Goal: Entertainment & Leisure: Browse casually

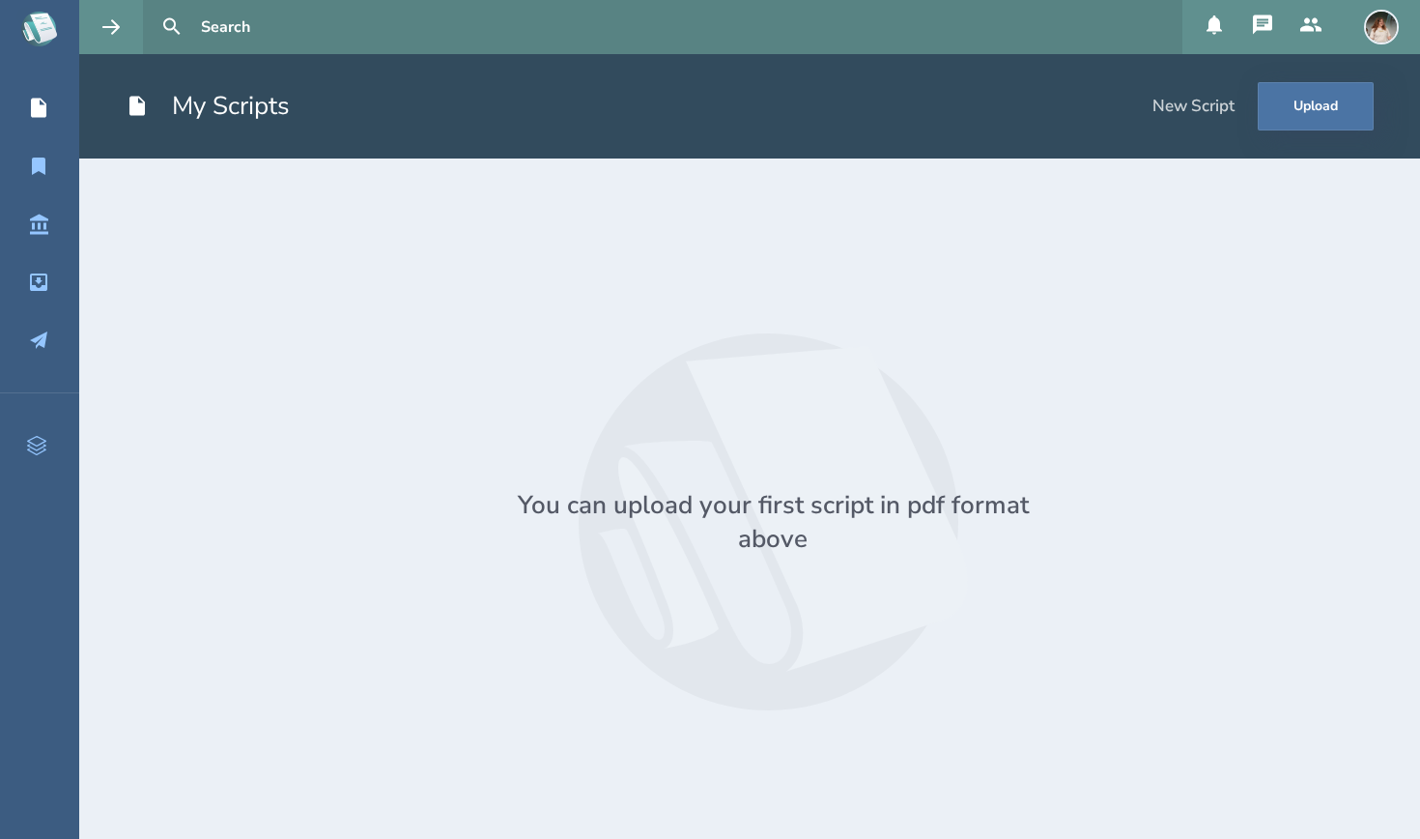
click at [47, 105] on icon at bounding box center [38, 108] width 23 height 23
click at [46, 151] on link "My Reading List" at bounding box center [39, 166] width 79 height 43
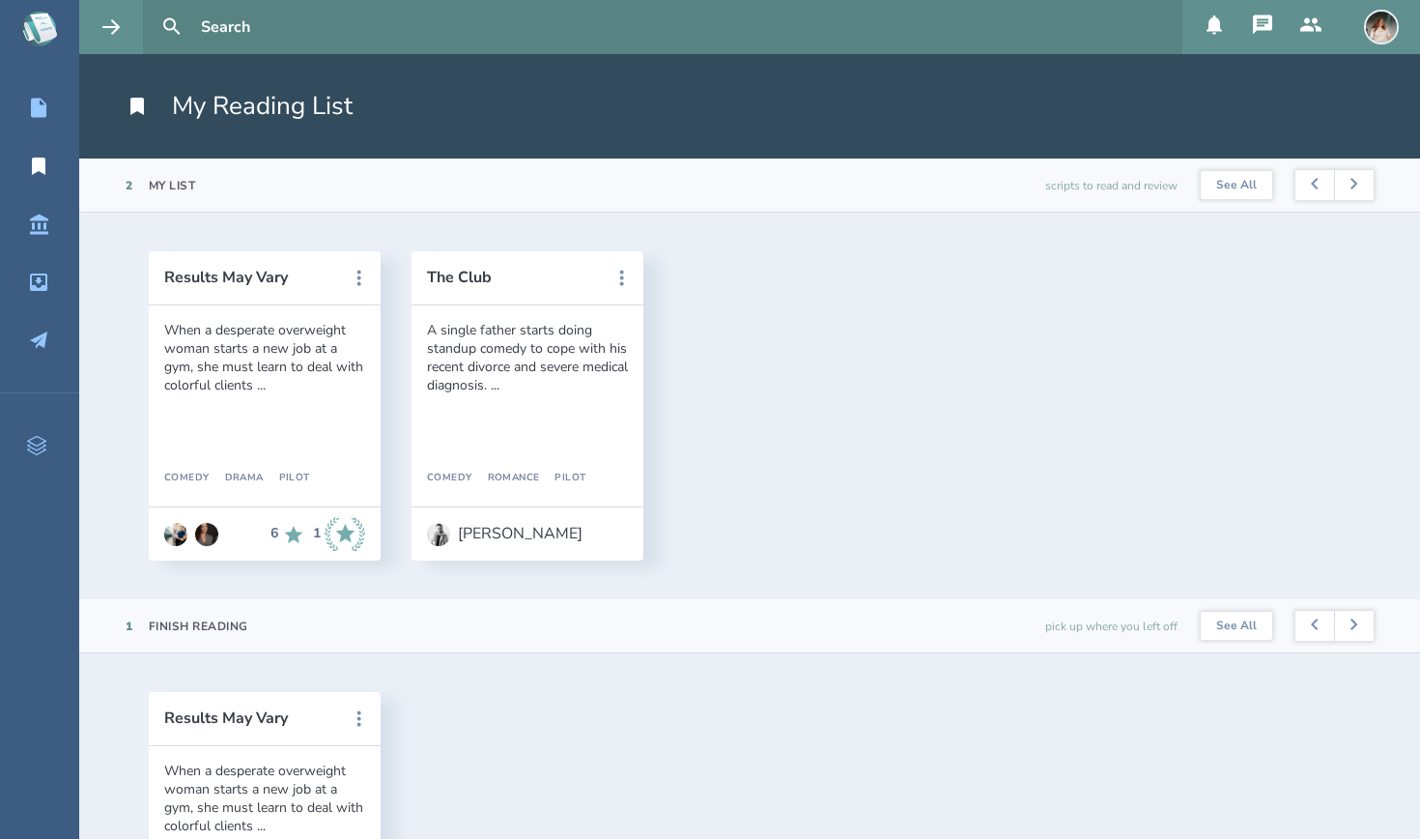
click at [543, 388] on div "A single father starts doing standup comedy to cope with his recent divorce and…" at bounding box center [527, 357] width 201 height 73
click at [478, 278] on button "The Club" at bounding box center [514, 277] width 174 height 17
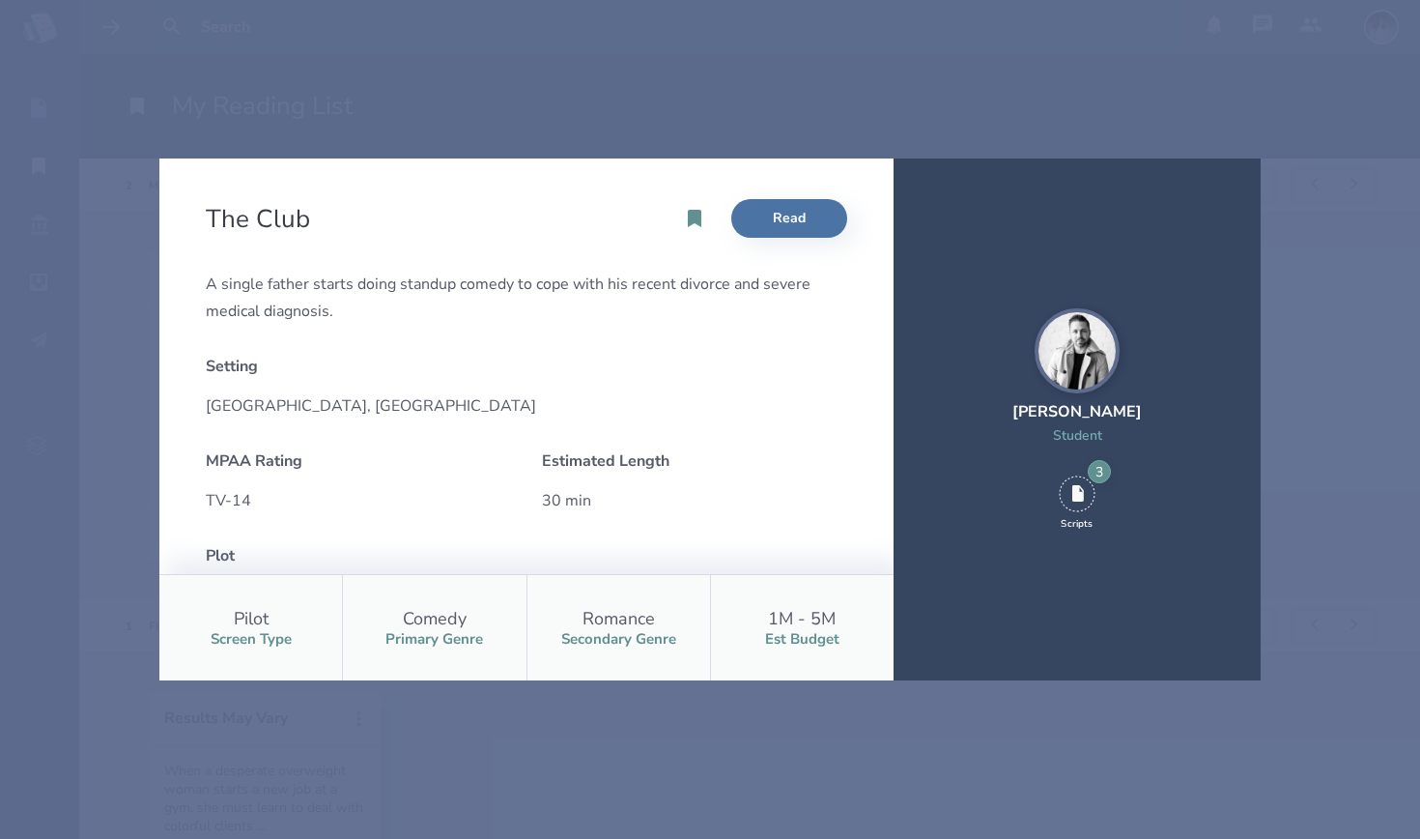
click at [243, 752] on div "The Club Read A single father starts doing standup comedy to cope with his rece…" at bounding box center [710, 419] width 1420 height 839
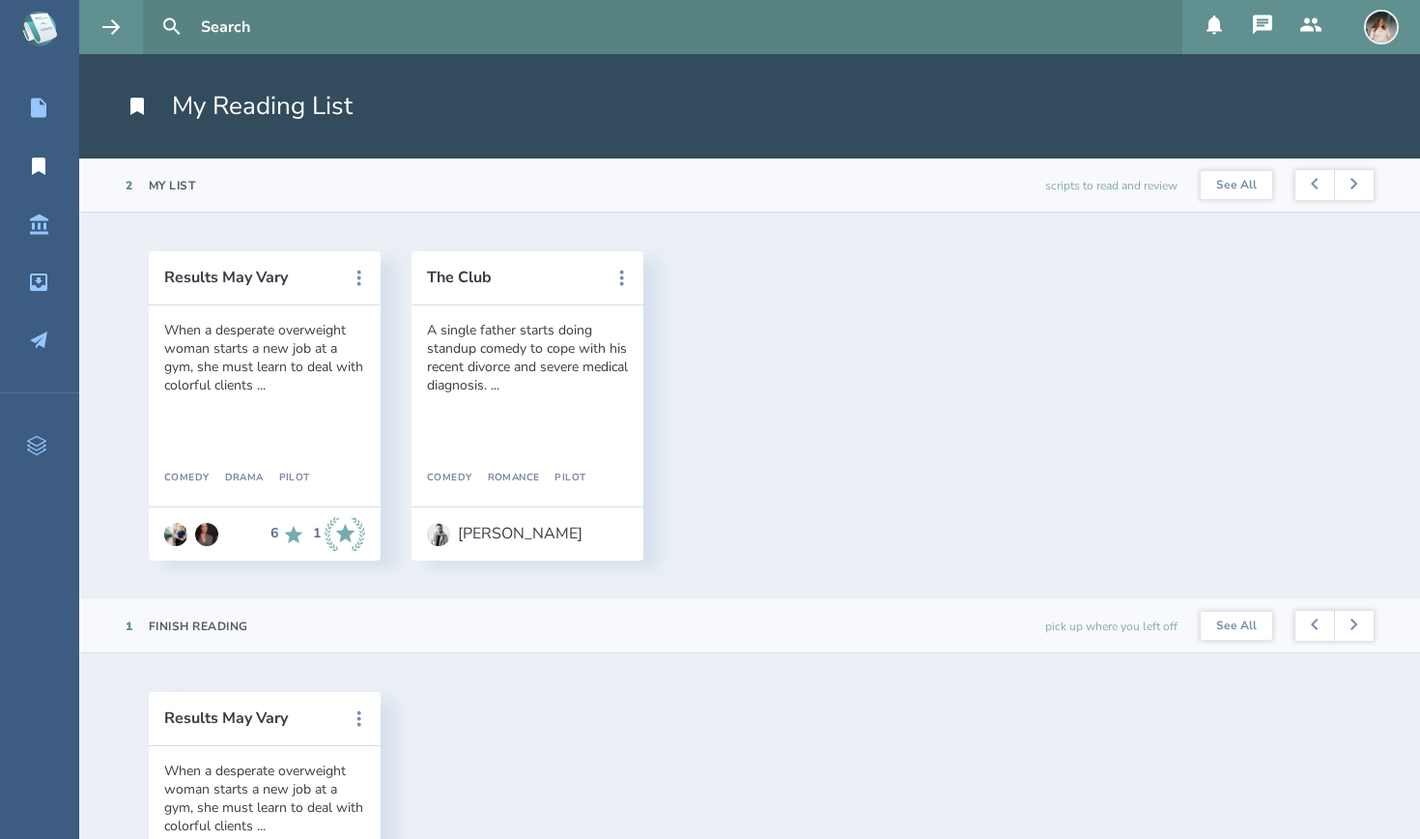
click at [1318, 26] on icon at bounding box center [1311, 24] width 21 height 14
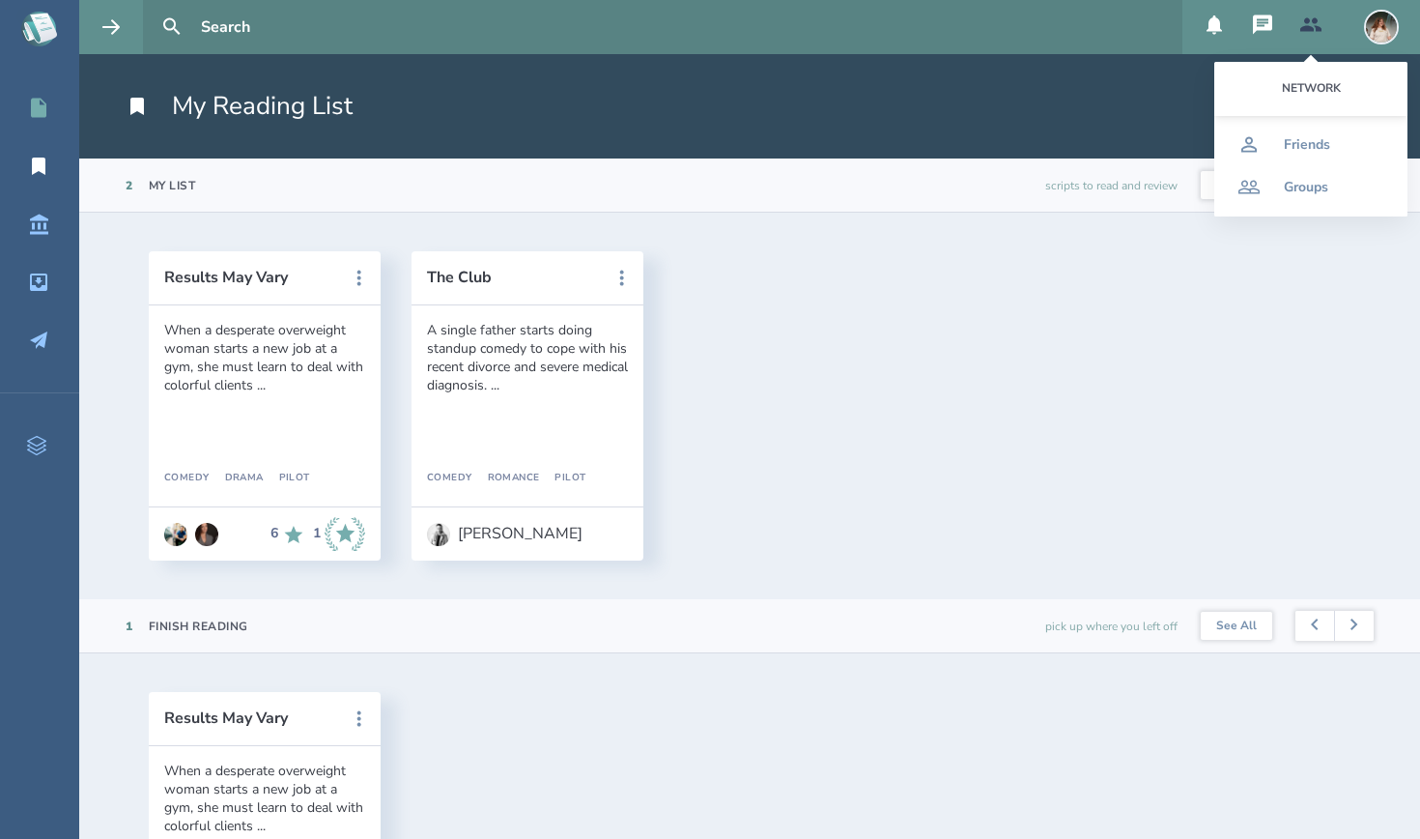
click at [25, 91] on link "My Scripts" at bounding box center [39, 108] width 79 height 43
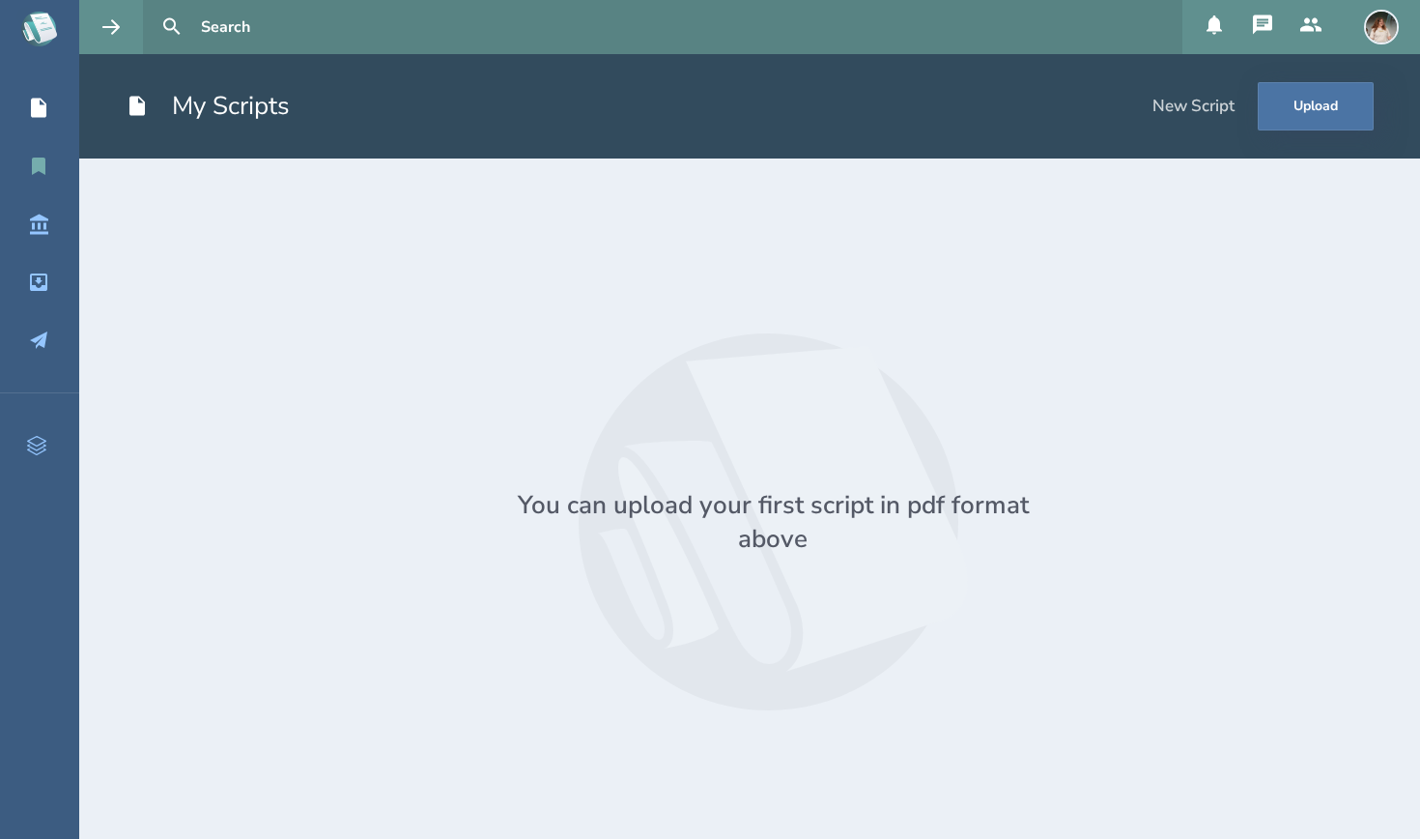
click at [42, 182] on link "My Reading List" at bounding box center [39, 166] width 79 height 43
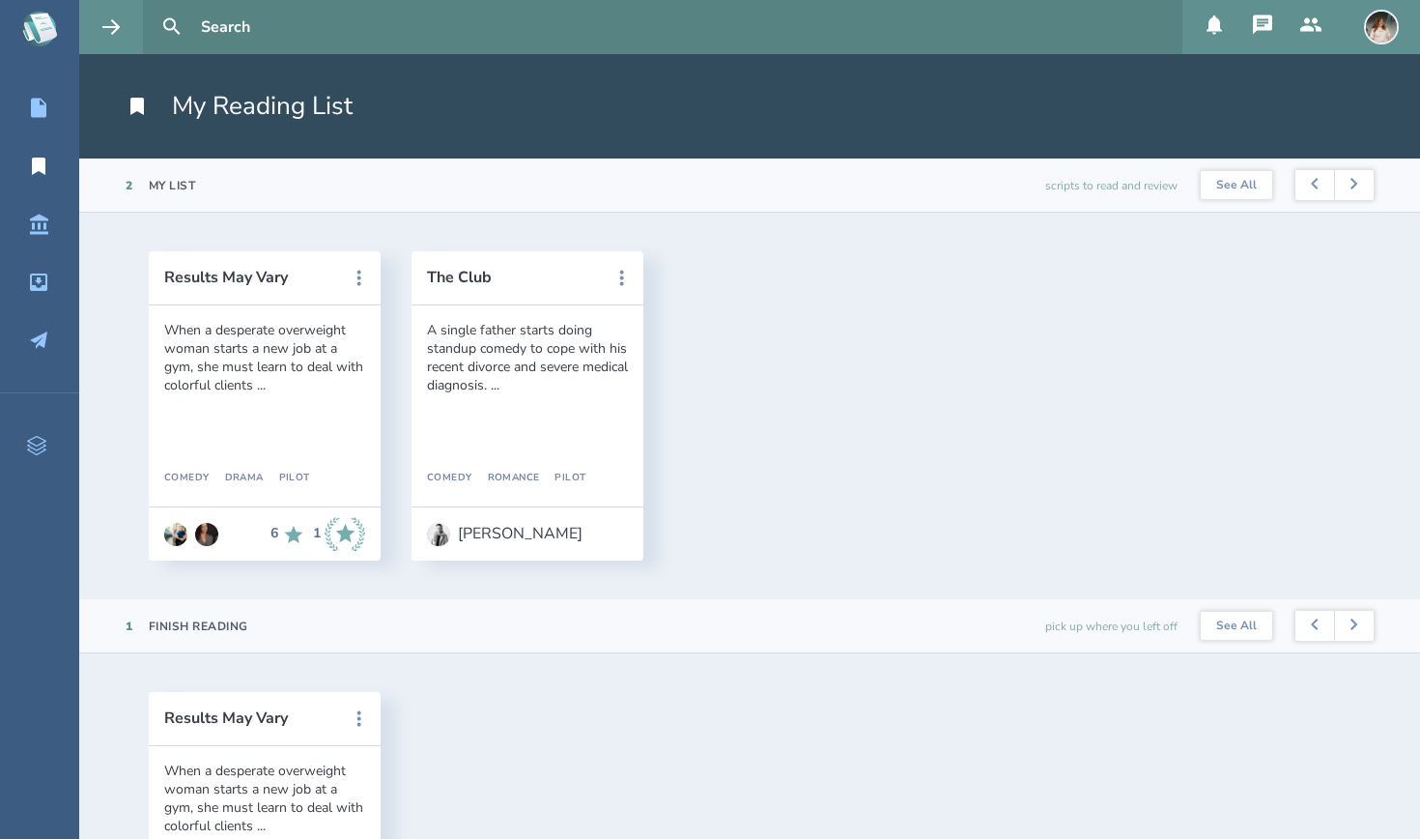
click at [39, 249] on nav "My Scripts My Reading List Script Library Inbox Outbox" at bounding box center [39, 224] width 79 height 274
click at [27, 230] on icon at bounding box center [38, 224] width 23 height 23
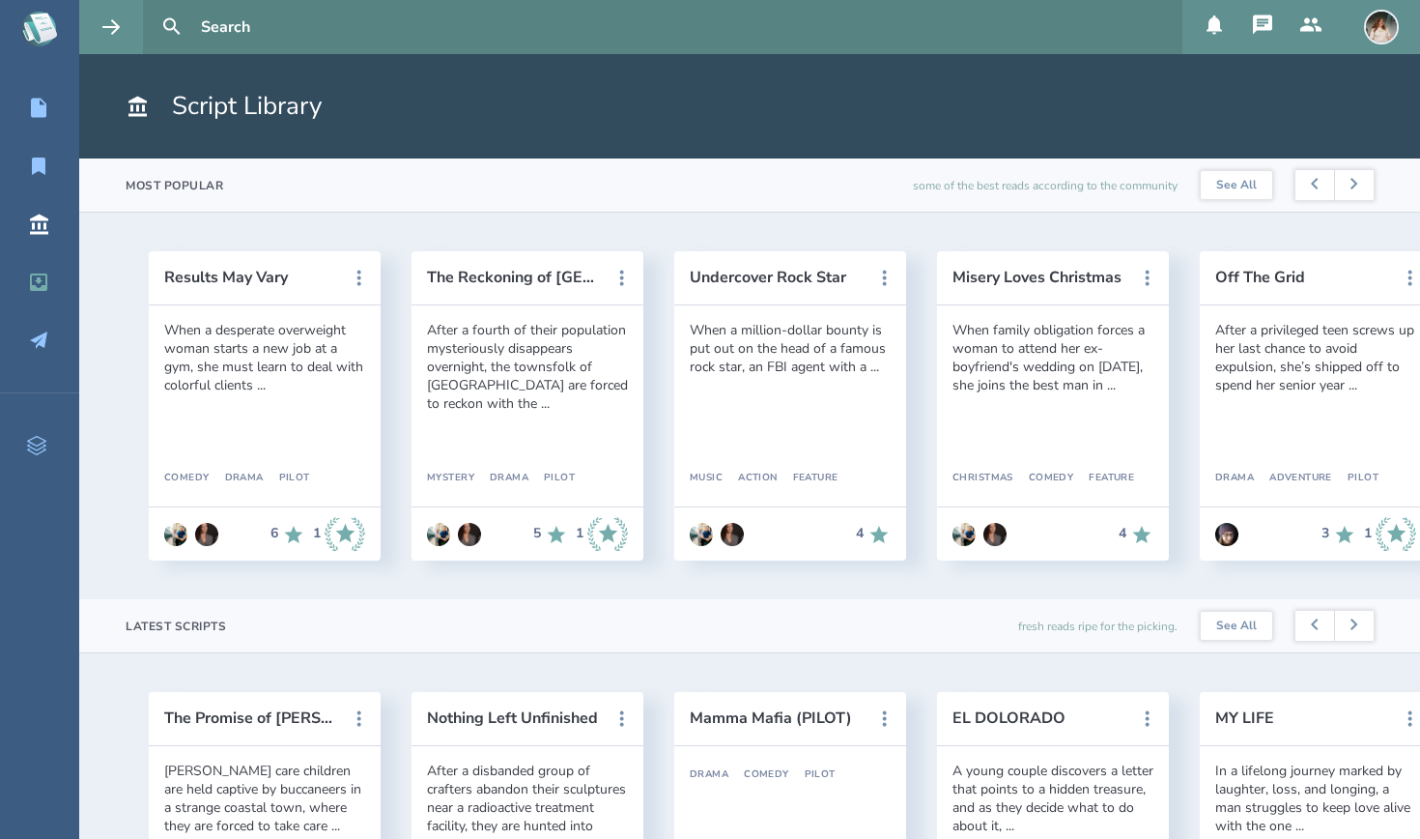
click at [39, 294] on link "Inbox" at bounding box center [39, 282] width 79 height 43
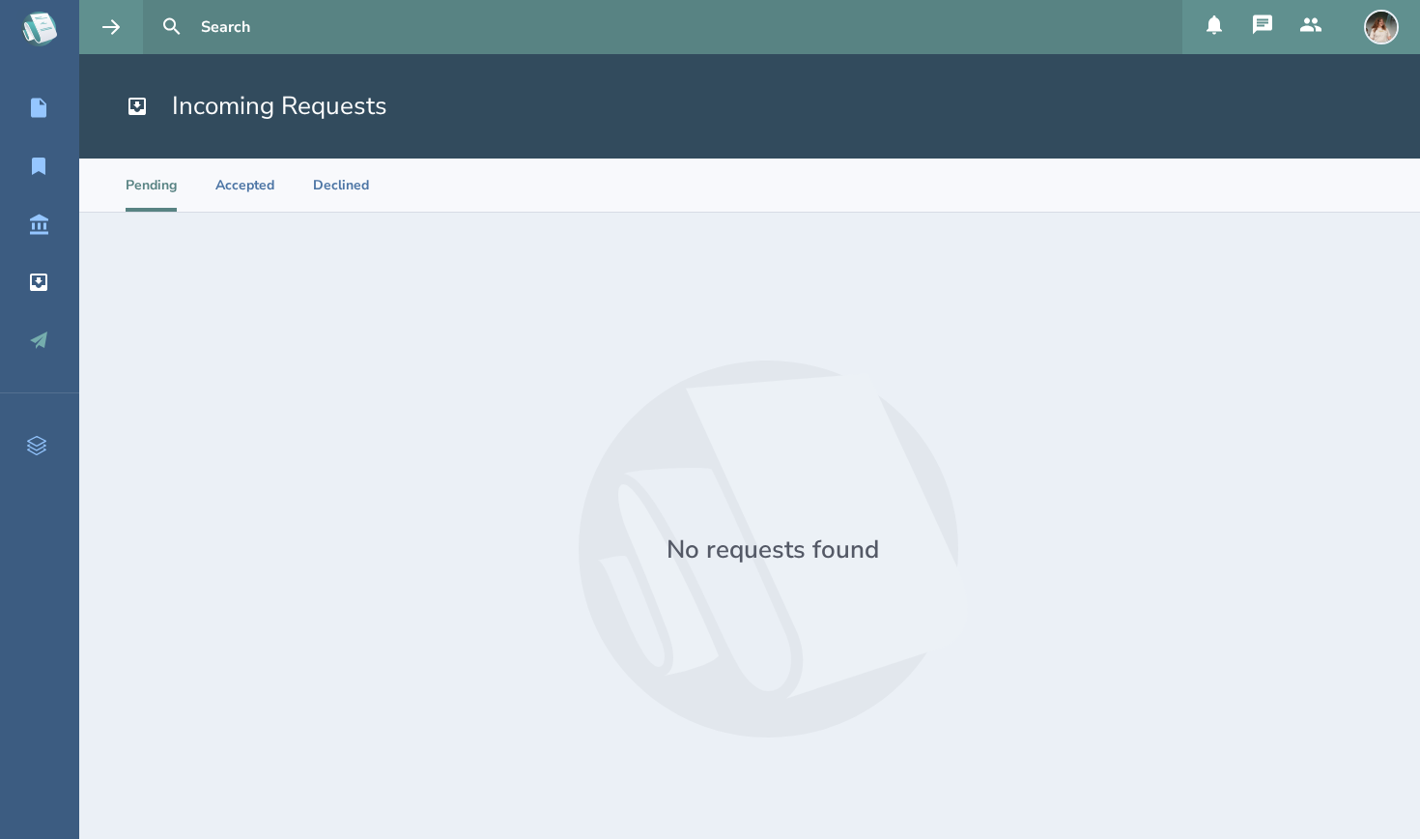
click at [39, 335] on icon at bounding box center [38, 340] width 23 height 23
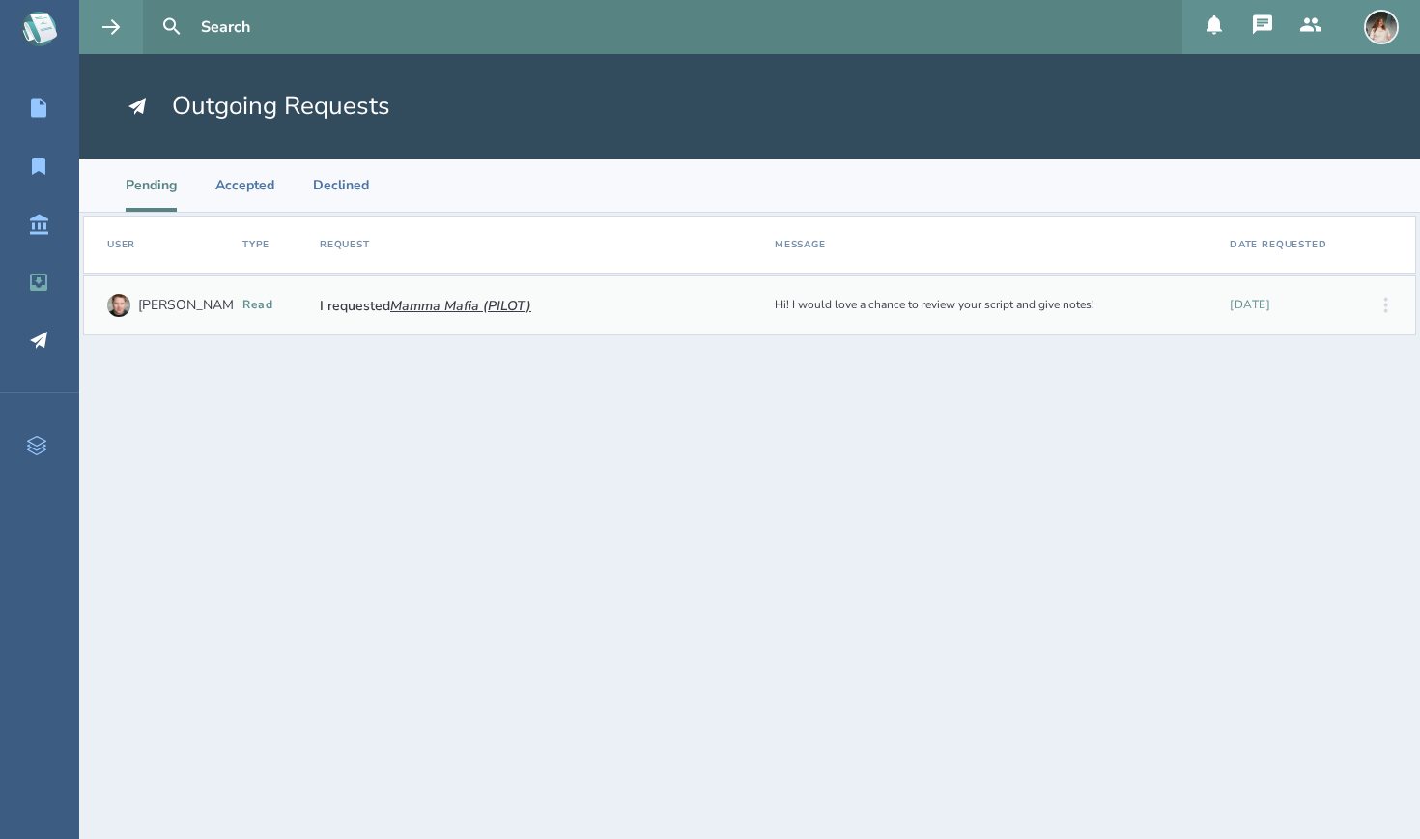
click at [21, 290] on div "Inbox" at bounding box center [56, 282] width 112 height 23
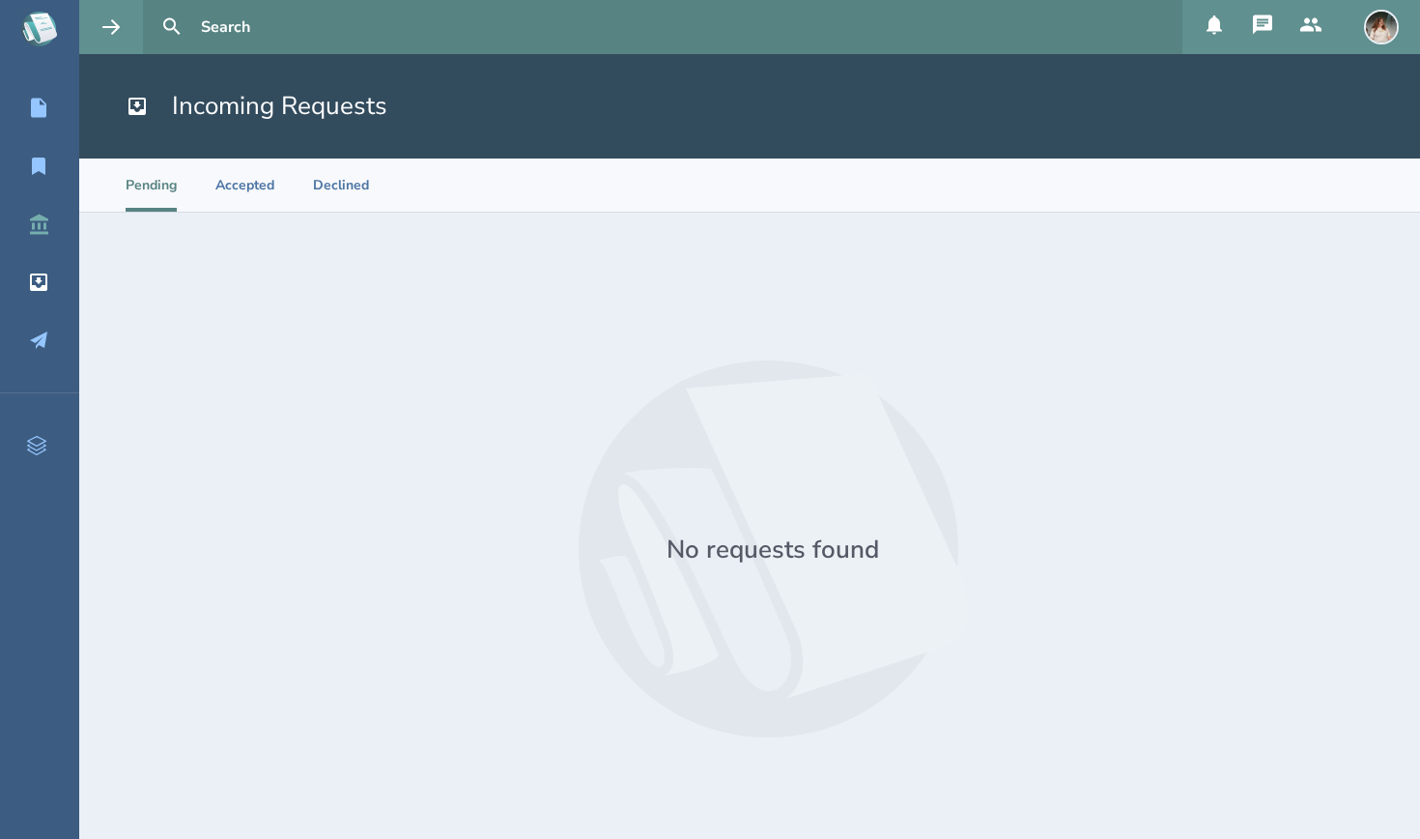
click at [41, 235] on icon at bounding box center [38, 224] width 23 height 23
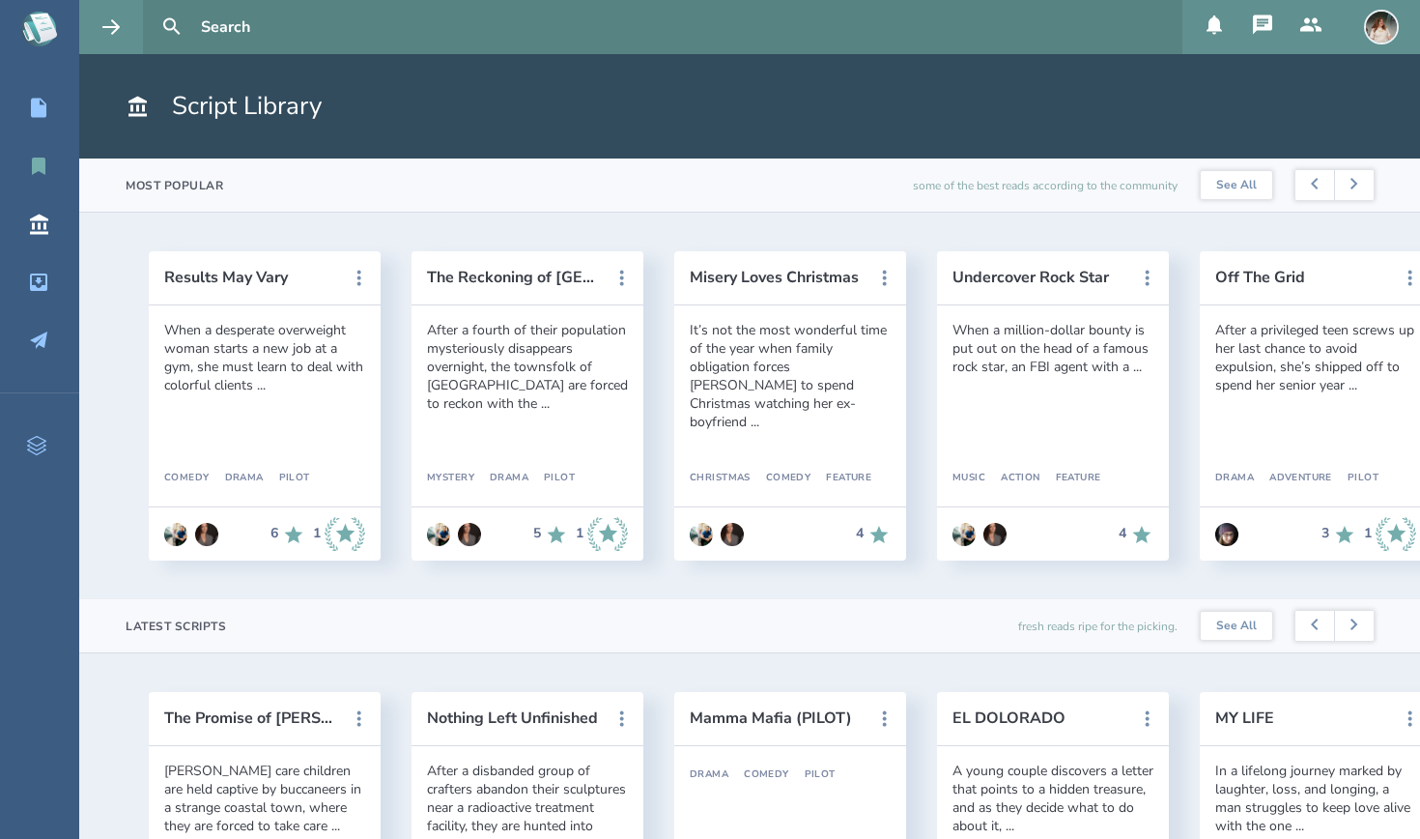
click at [36, 171] on icon at bounding box center [39, 165] width 14 height 17
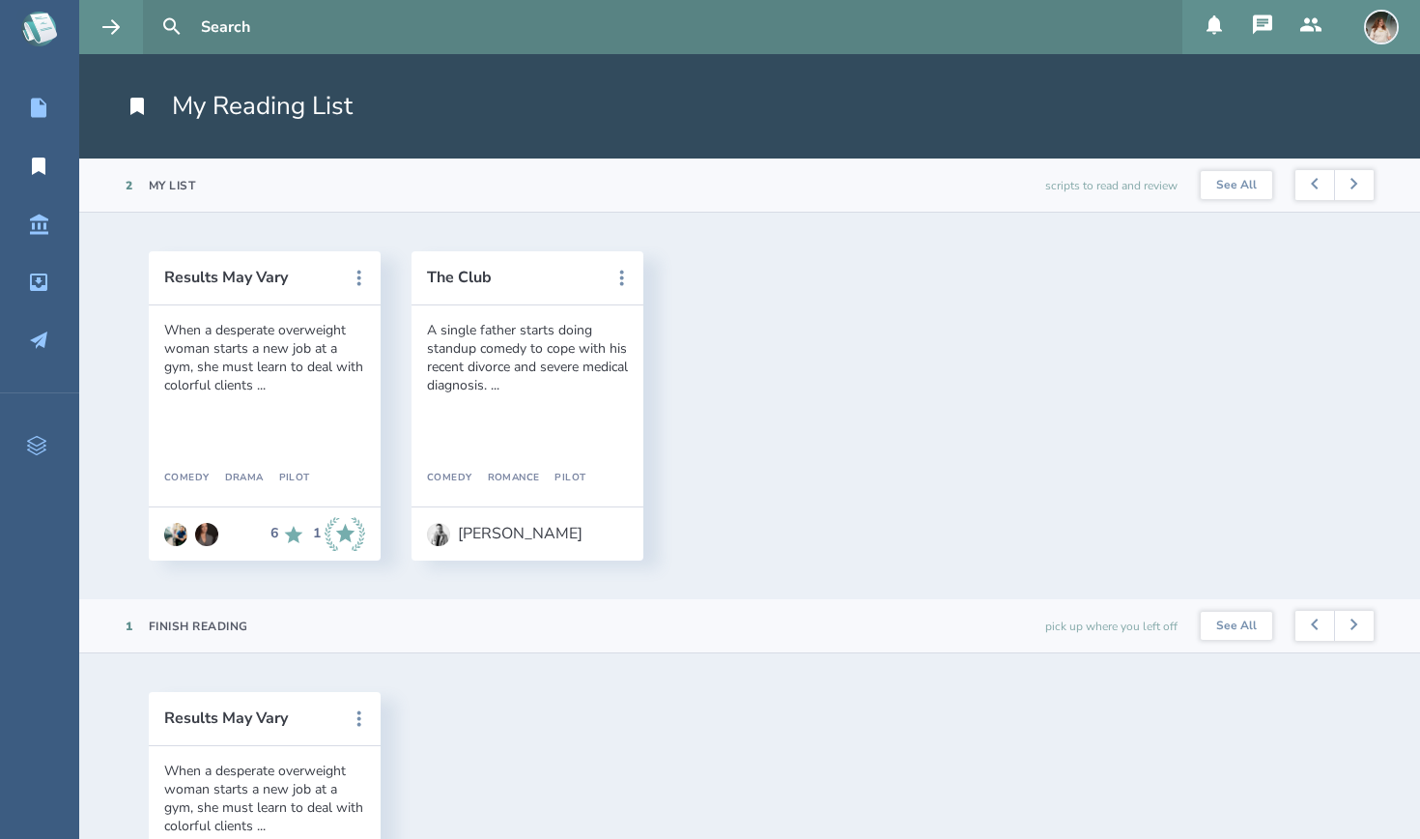
click at [506, 329] on div "A single father starts doing standup comedy to cope with his recent divorce and…" at bounding box center [527, 357] width 201 height 73
click at [464, 269] on button "The Club" at bounding box center [514, 277] width 174 height 17
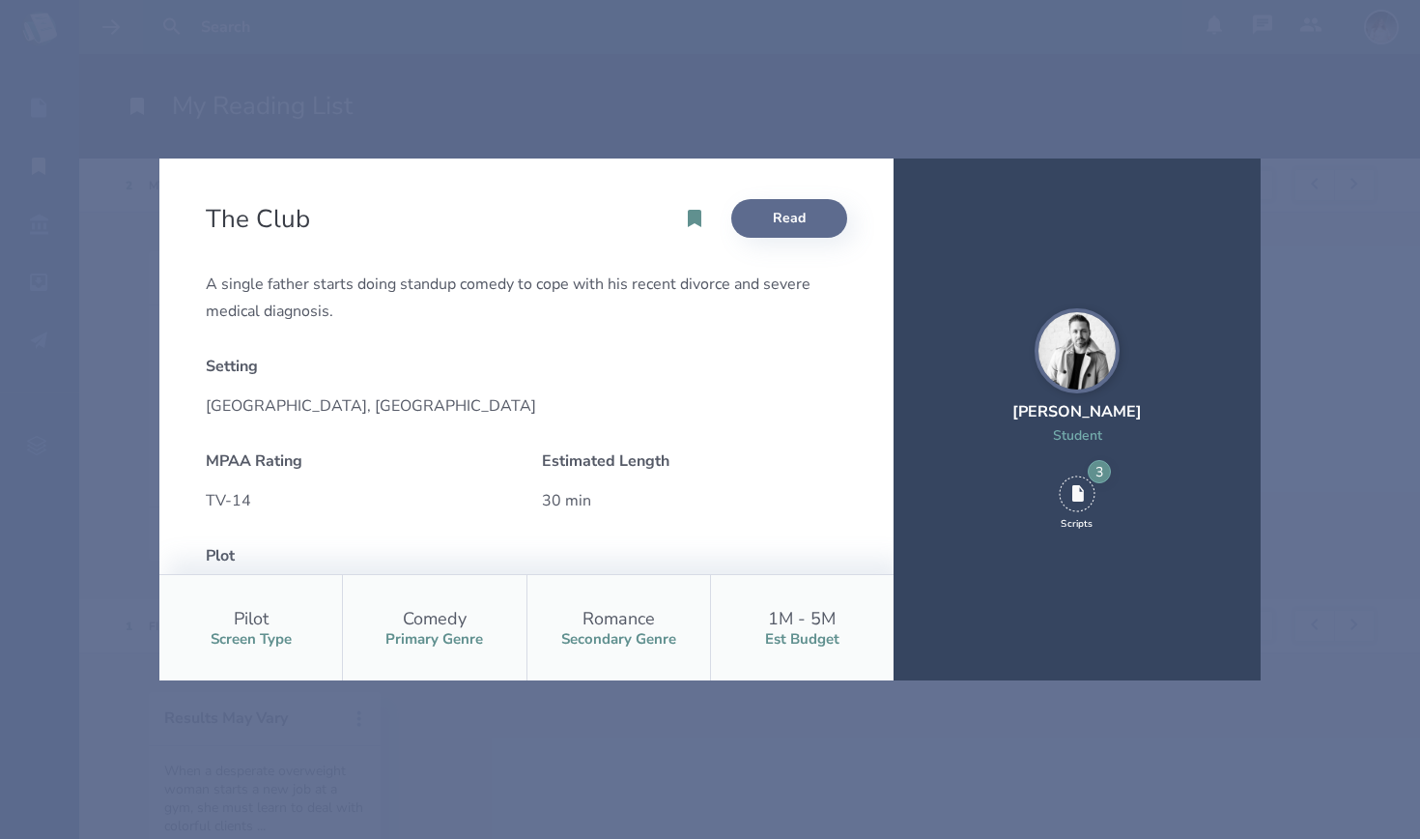
click at [819, 220] on link "Read" at bounding box center [789, 218] width 116 height 39
